Goal: Information Seeking & Learning: Learn about a topic

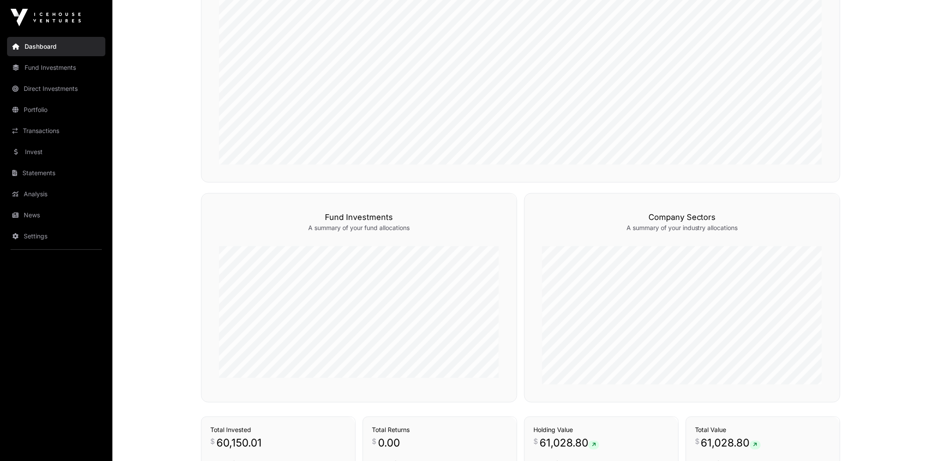
scroll to position [341, 0]
click at [41, 220] on link "News" at bounding box center [56, 214] width 98 height 19
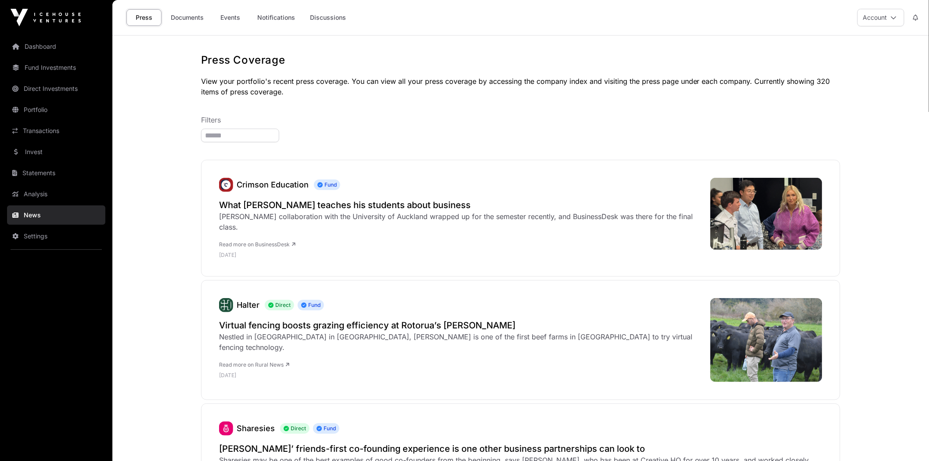
click at [220, 15] on link "Events" at bounding box center [230, 17] width 35 height 17
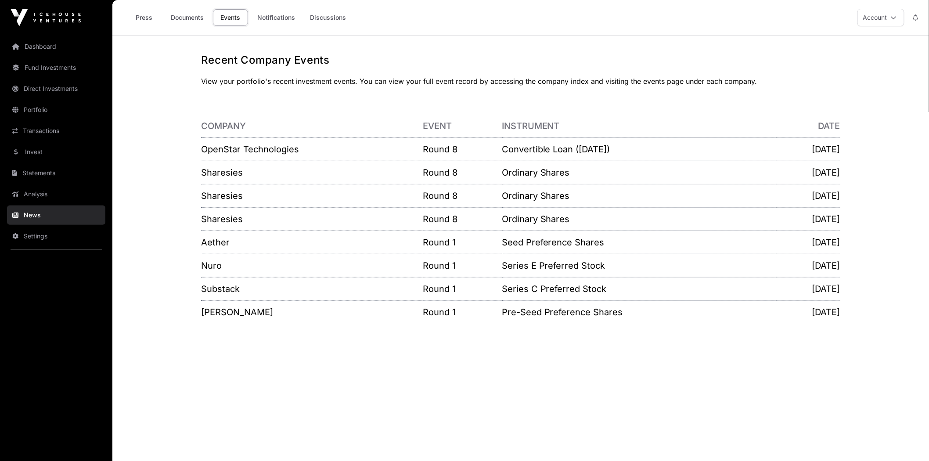
click at [661, 148] on p "Convertible Loan ([DATE])" at bounding box center [639, 149] width 275 height 12
click at [554, 155] on p "Convertible Loan ([DATE])" at bounding box center [639, 149] width 275 height 12
drag, startPoint x: 837, startPoint y: 154, endPoint x: 783, endPoint y: 147, distance: 54.9
click at [836, 154] on p "[DATE]" at bounding box center [809, 149] width 64 height 12
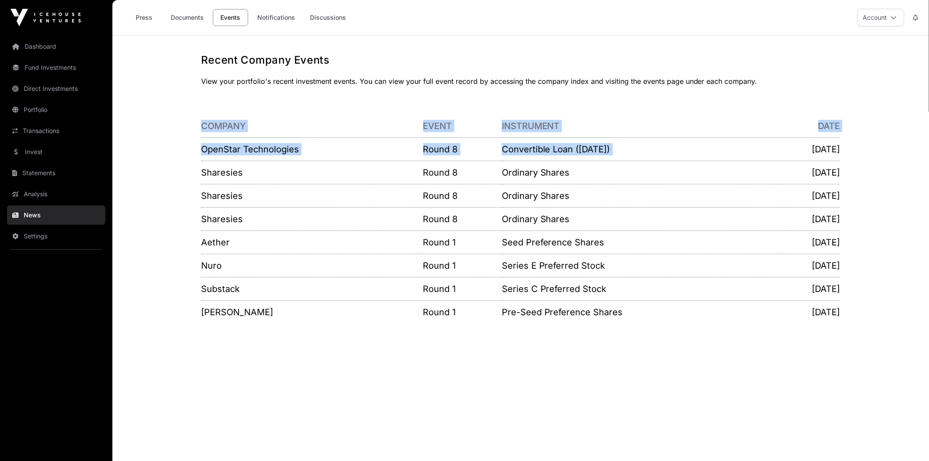
drag, startPoint x: 783, startPoint y: 147, endPoint x: 885, endPoint y: 150, distance: 101.9
click at [885, 150] on main "Recent Company Events View your portfolio's recent investment events. You can v…" at bounding box center [520, 266] width 817 height 461
click at [857, 151] on div "Recent Company Events View your portfolio's recent investment events. You can v…" at bounding box center [521, 193] width 674 height 281
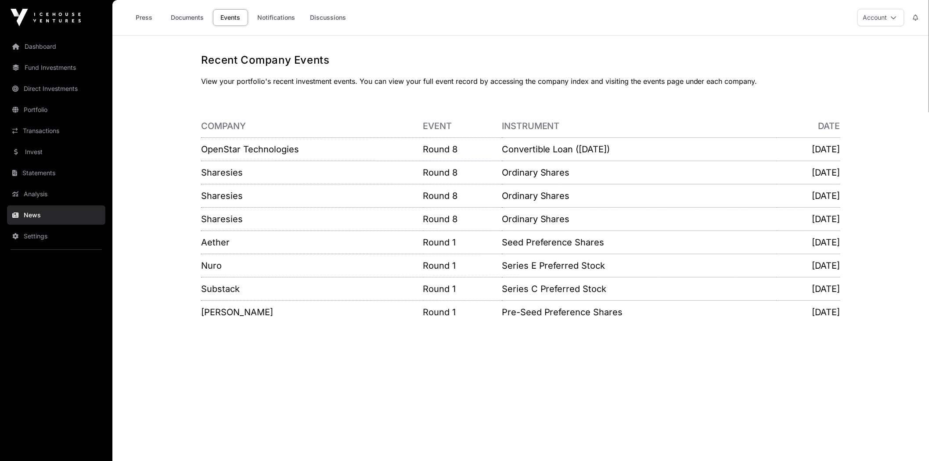
click at [804, 148] on p "[DATE]" at bounding box center [809, 149] width 64 height 12
click at [65, 117] on link "Portfolio" at bounding box center [56, 109] width 98 height 19
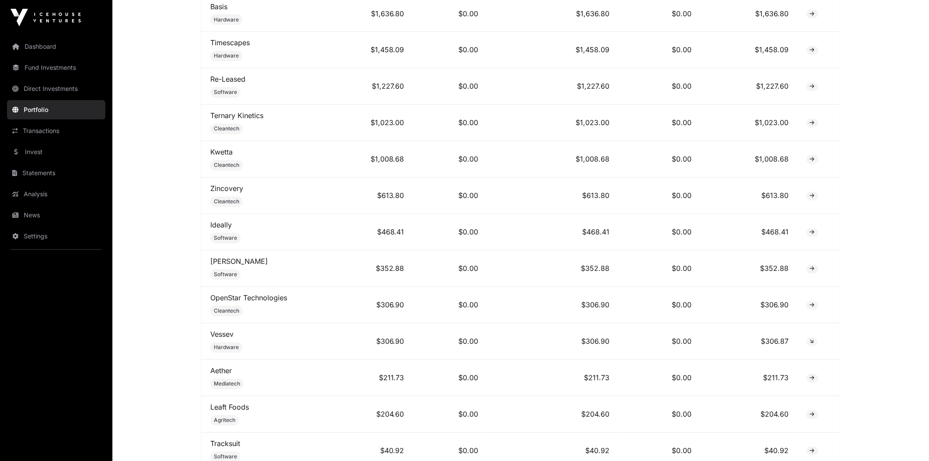
scroll to position [683, 0]
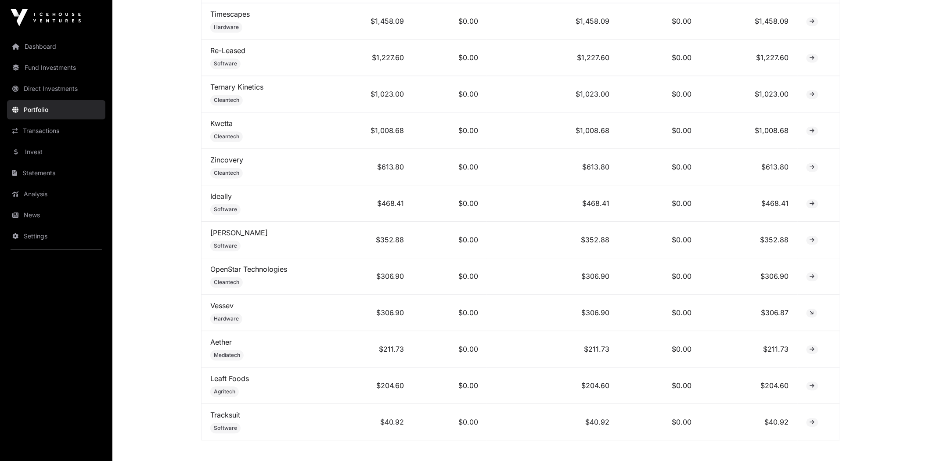
click at [274, 269] on link "OpenStar Technologies" at bounding box center [248, 269] width 77 height 9
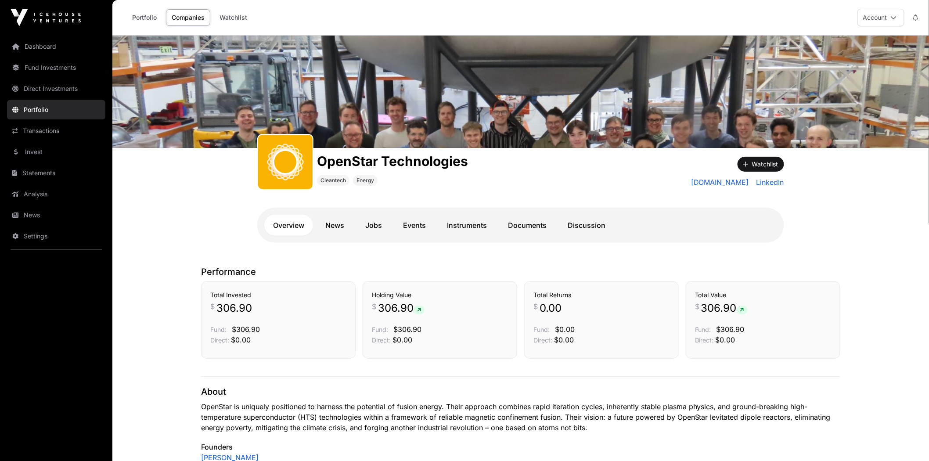
click at [424, 224] on link "Events" at bounding box center [414, 225] width 40 height 21
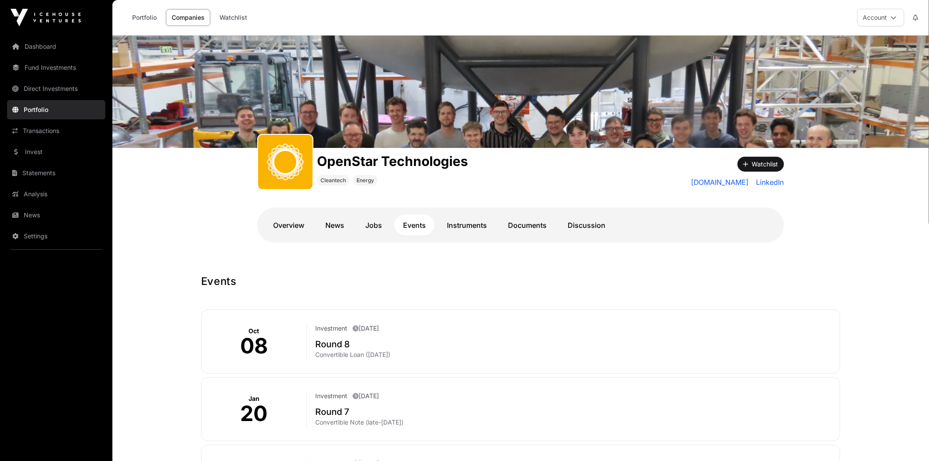
click at [461, 225] on link "Instruments" at bounding box center [467, 225] width 58 height 21
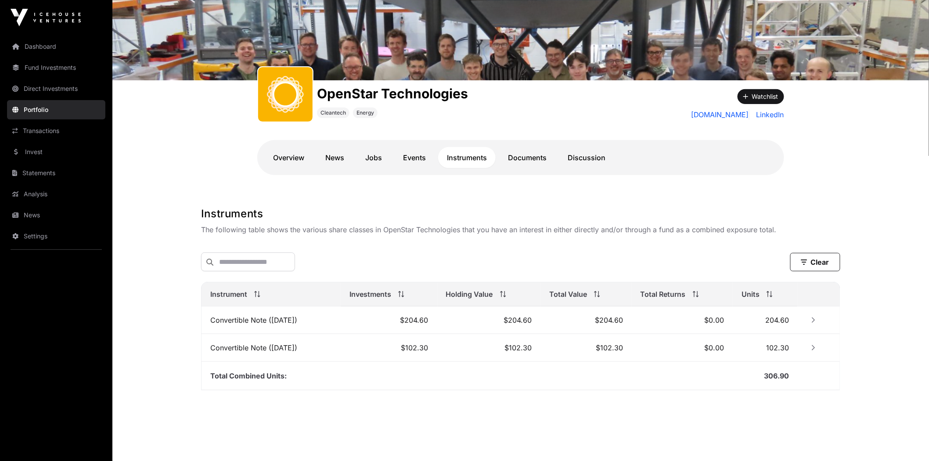
scroll to position [72, 0]
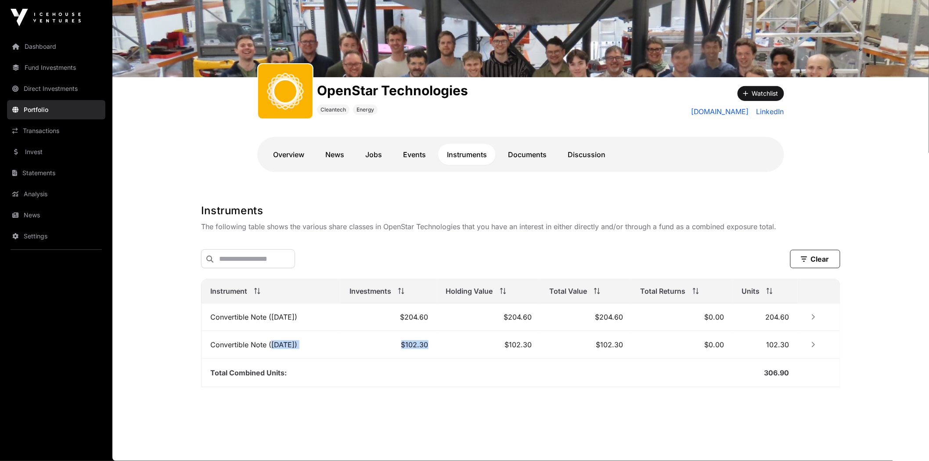
drag, startPoint x: 272, startPoint y: 344, endPoint x: 474, endPoint y: 339, distance: 202.0
click at [474, 339] on tr "Convertible Note ([DATE]) $102.30 $102.30 $102.30 $0.00 102.30" at bounding box center [521, 345] width 638 height 28
drag, startPoint x: 344, startPoint y: 322, endPoint x: 484, endPoint y: 323, distance: 140.5
click at [484, 323] on tr "Convertible Note ([DATE]) $204.60 $204.60 $204.60 $0.00 204.60" at bounding box center [521, 317] width 638 height 28
drag, startPoint x: 278, startPoint y: 328, endPoint x: 421, endPoint y: 326, distance: 142.3
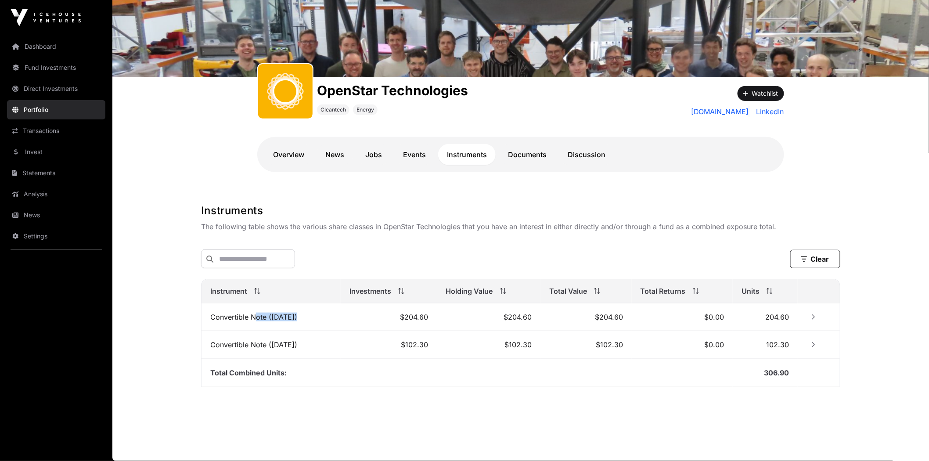
click at [421, 326] on tr "Convertible Note ([DATE]) $204.60 $204.60 $204.60 $0.00 204.60" at bounding box center [521, 317] width 638 height 28
drag, startPoint x: 364, startPoint y: 348, endPoint x: 425, endPoint y: 346, distance: 60.6
click at [425, 346] on tr "Convertible Note ([DATE]) $102.30 $102.30 $102.30 $0.00 102.30" at bounding box center [521, 345] width 638 height 28
drag, startPoint x: 420, startPoint y: 381, endPoint x: 443, endPoint y: 376, distance: 23.3
click at [420, 381] on td "Total Combined Units:" at bounding box center [467, 373] width 531 height 29
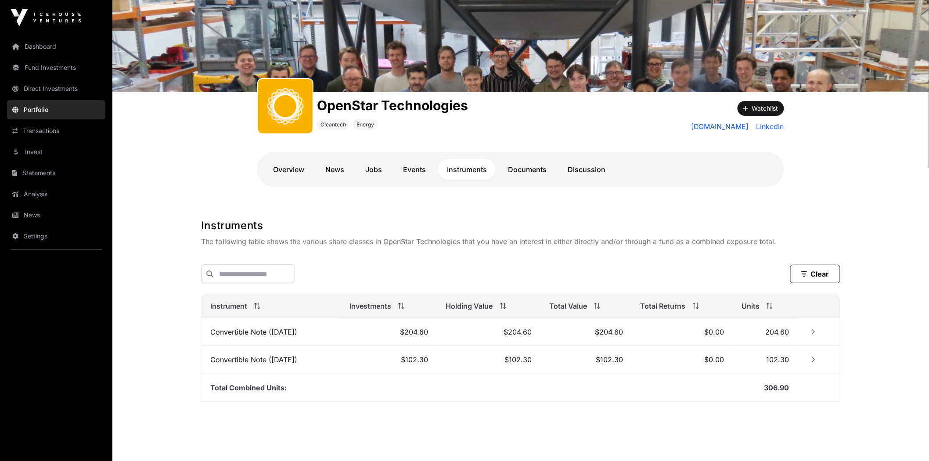
scroll to position [23, 0]
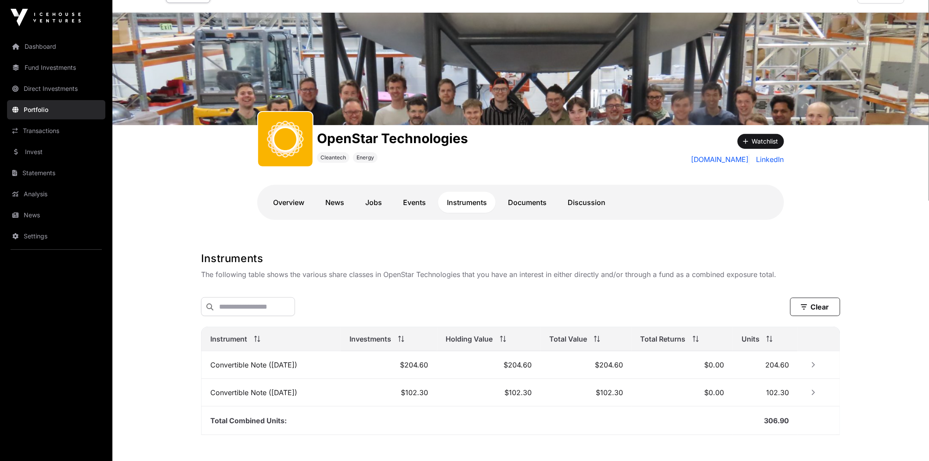
click at [416, 201] on link "Events" at bounding box center [414, 202] width 40 height 21
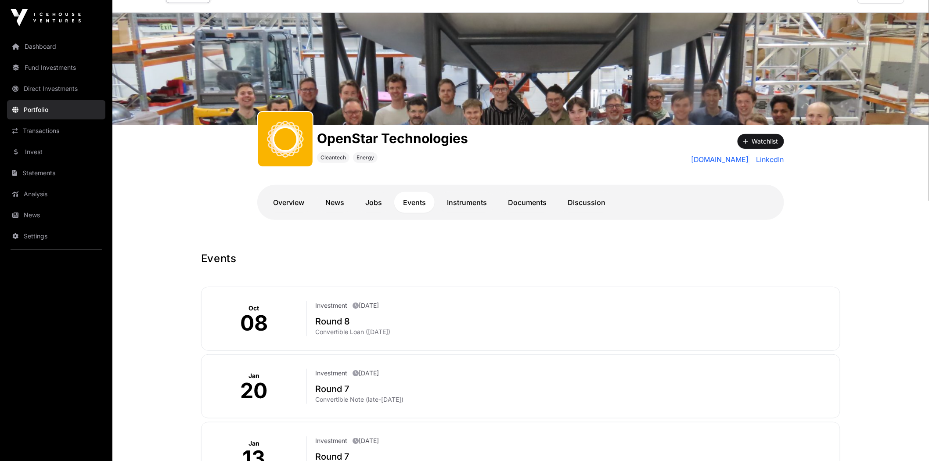
drag, startPoint x: 321, startPoint y: 330, endPoint x: 436, endPoint y: 328, distance: 115.1
click at [436, 328] on p "Convertible Loan ([DATE])" at bounding box center [574, 332] width 517 height 9
drag, startPoint x: 360, startPoint y: 303, endPoint x: 389, endPoint y: 302, distance: 29.0
click at [389, 302] on div "Investment [DATE]" at bounding box center [574, 306] width 517 height 11
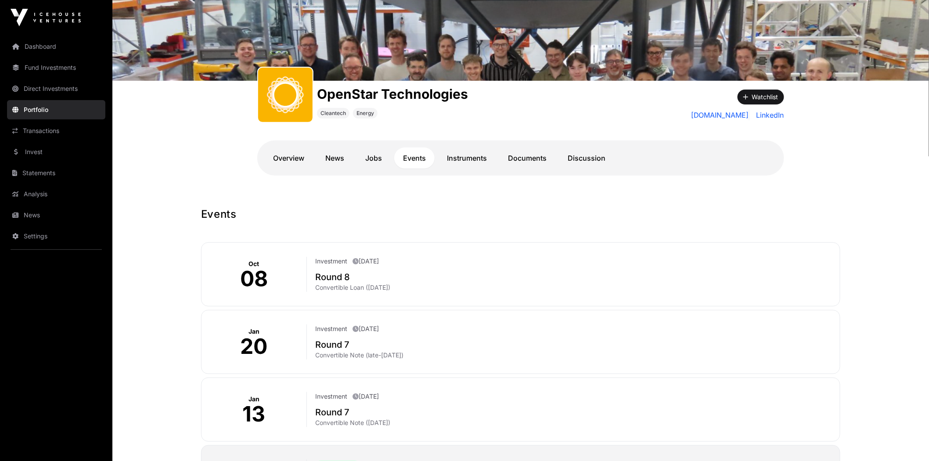
scroll to position [169, 0]
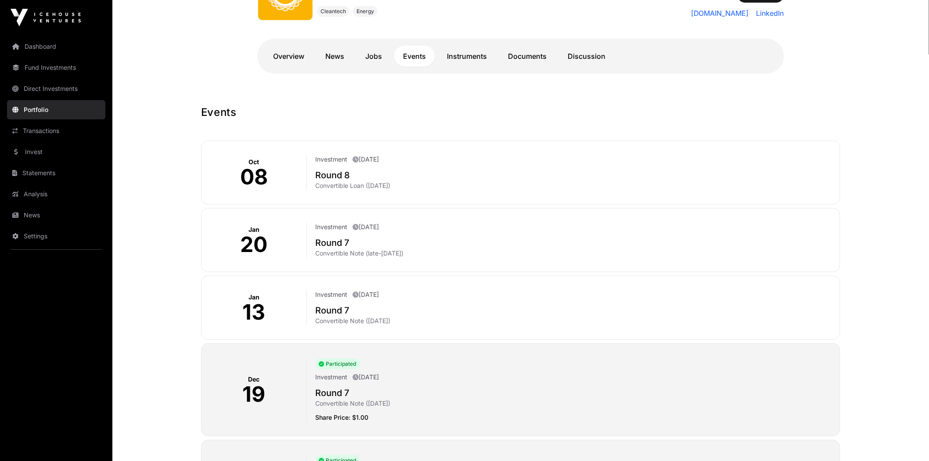
click at [458, 291] on div "Investment [DATE]" at bounding box center [574, 295] width 517 height 11
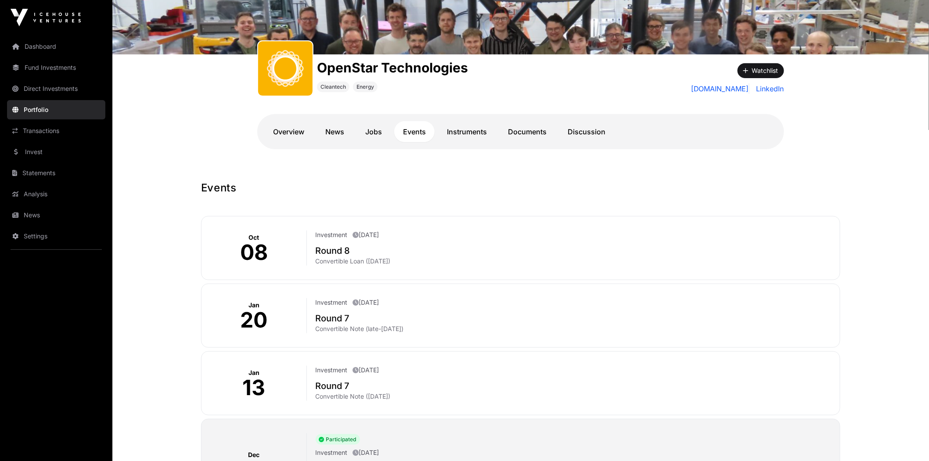
scroll to position [46, 0]
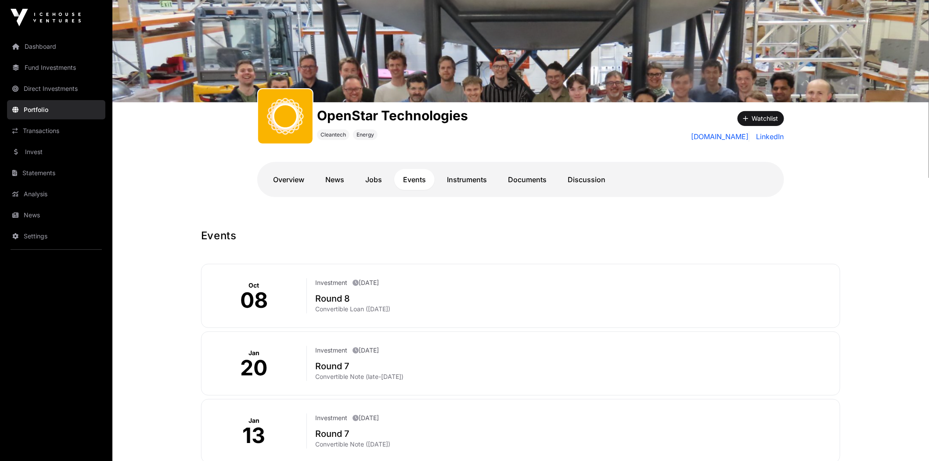
drag, startPoint x: 310, startPoint y: 283, endPoint x: 414, endPoint y: 281, distance: 104.1
click at [414, 281] on div "Investment [DATE] Round 8 Convertible Loan ([DATE])" at bounding box center [570, 295] width 526 height 35
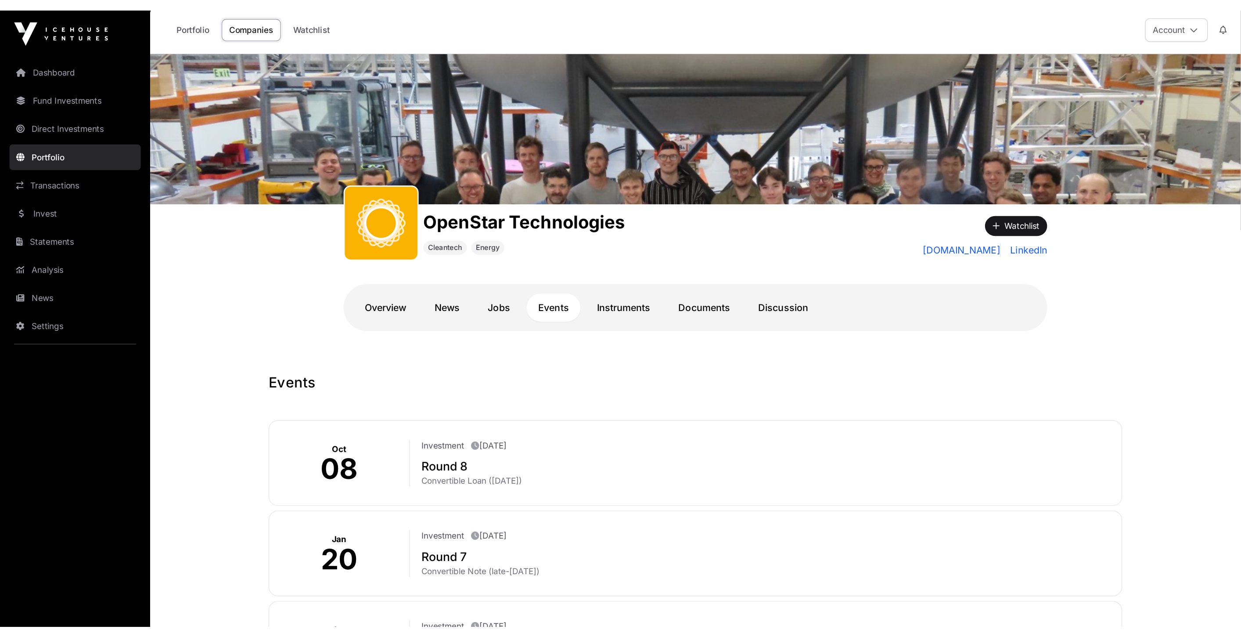
scroll to position [0, 0]
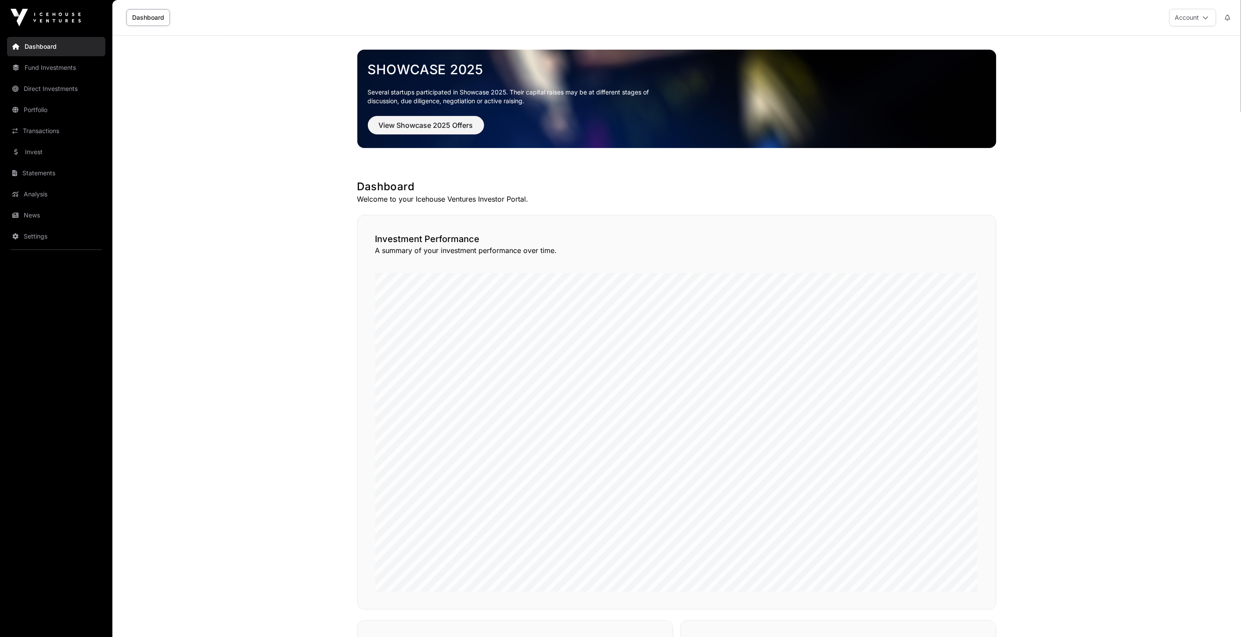
click at [34, 240] on link "Settings" at bounding box center [56, 236] width 98 height 19
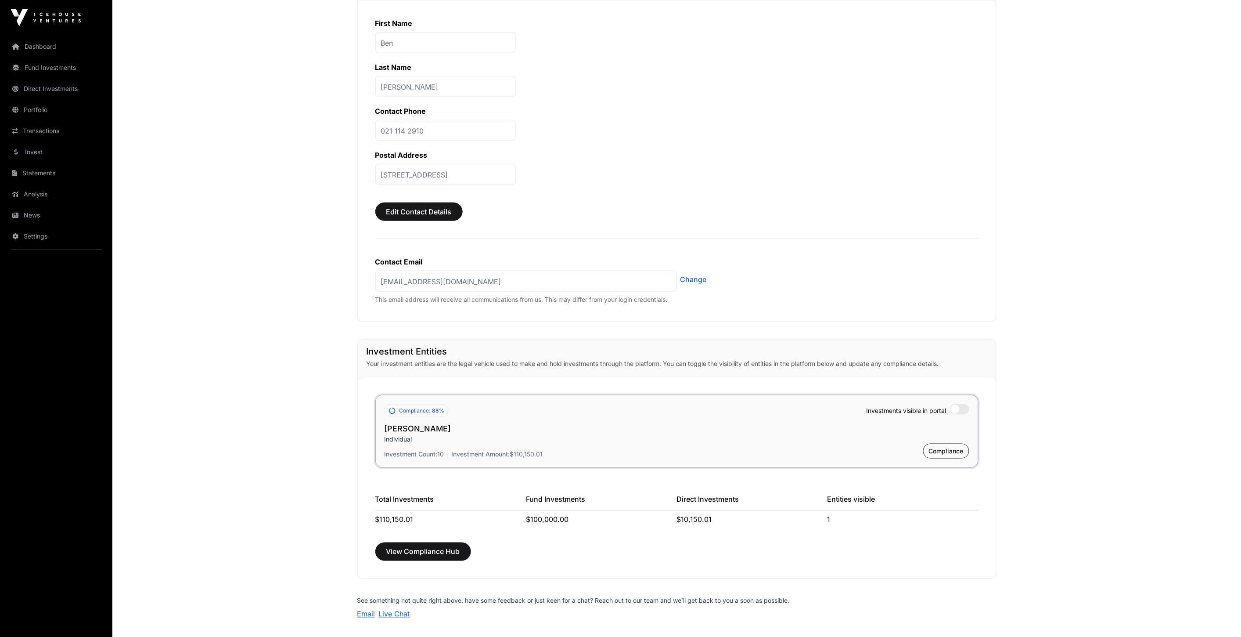
scroll to position [420, 0]
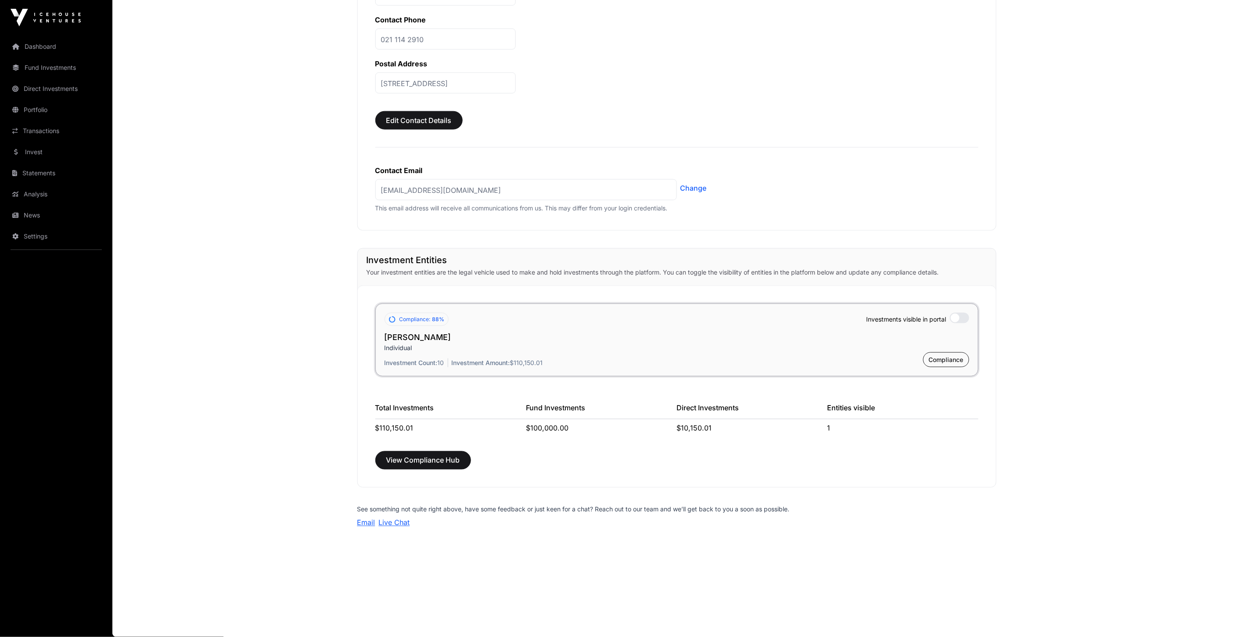
click at [63, 213] on link "News" at bounding box center [56, 214] width 98 height 19
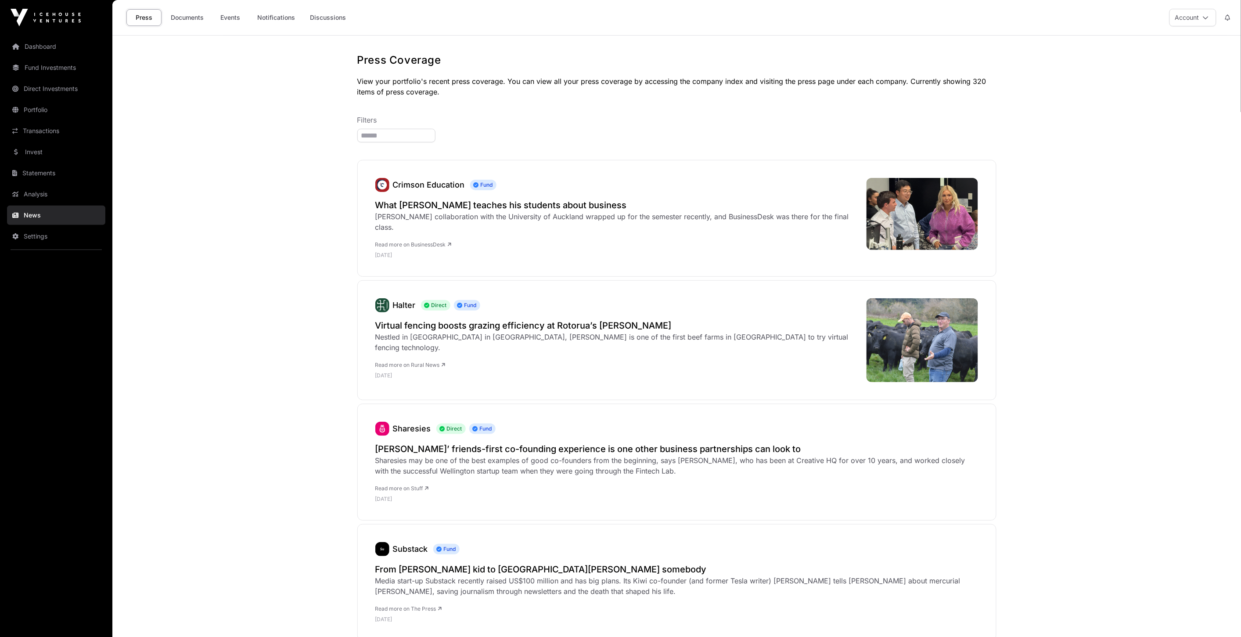
click at [45, 198] on link "Analysis" at bounding box center [56, 193] width 98 height 19
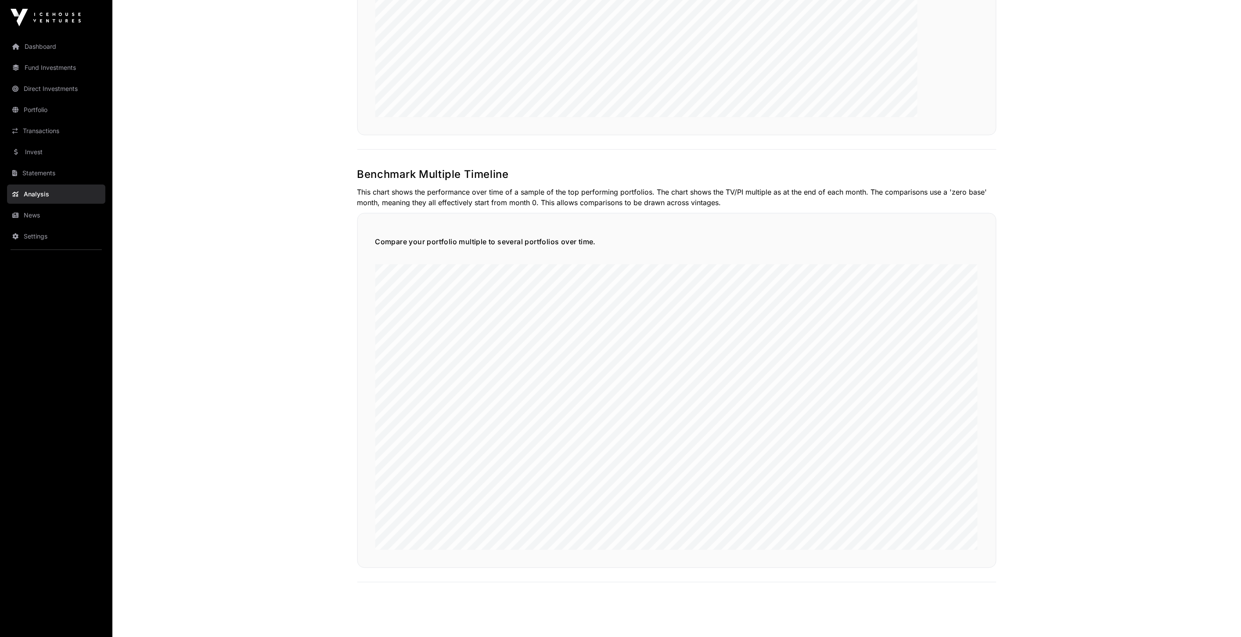
scroll to position [1974, 0]
